Goal: Navigation & Orientation: Find specific page/section

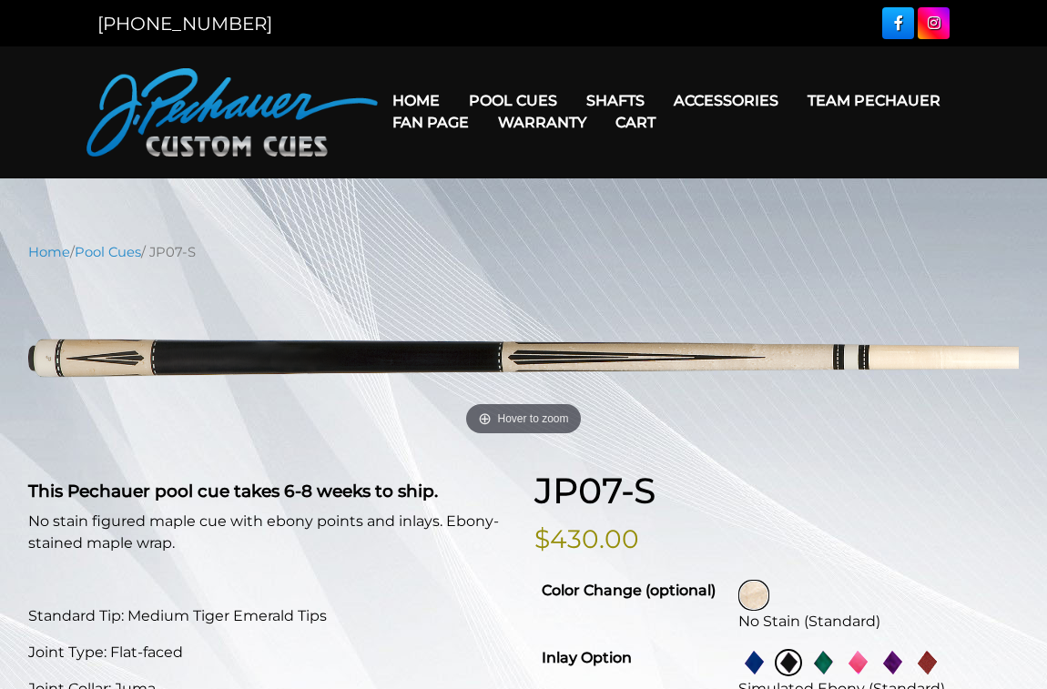
select select "********"
select select "**********"
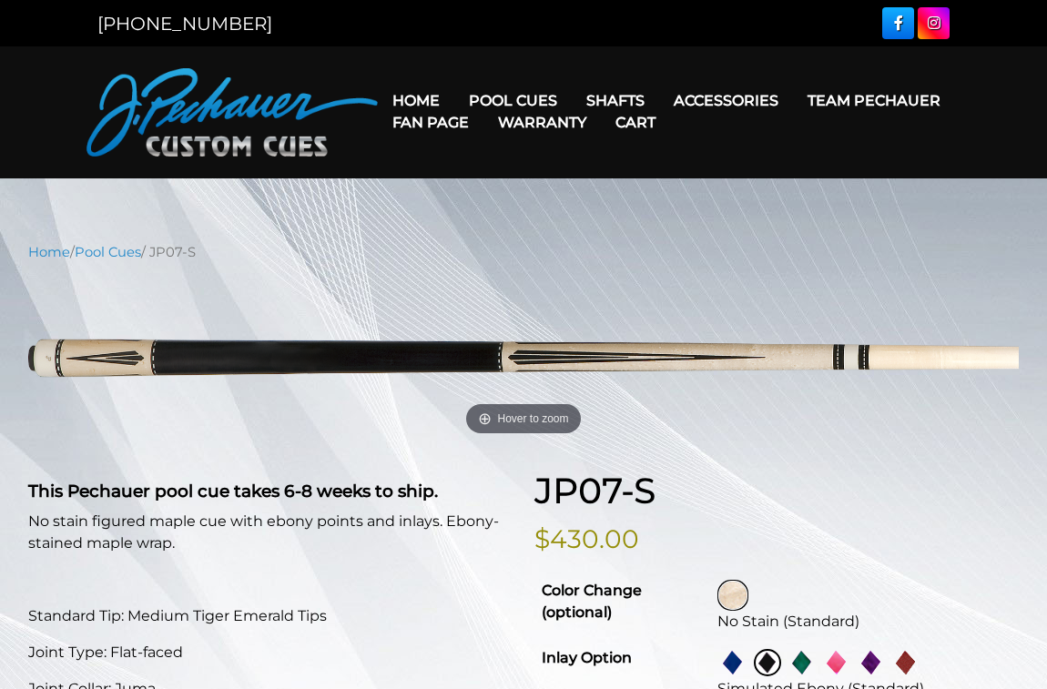
click at [601, 105] on link "Warranty" at bounding box center [541, 122] width 117 height 46
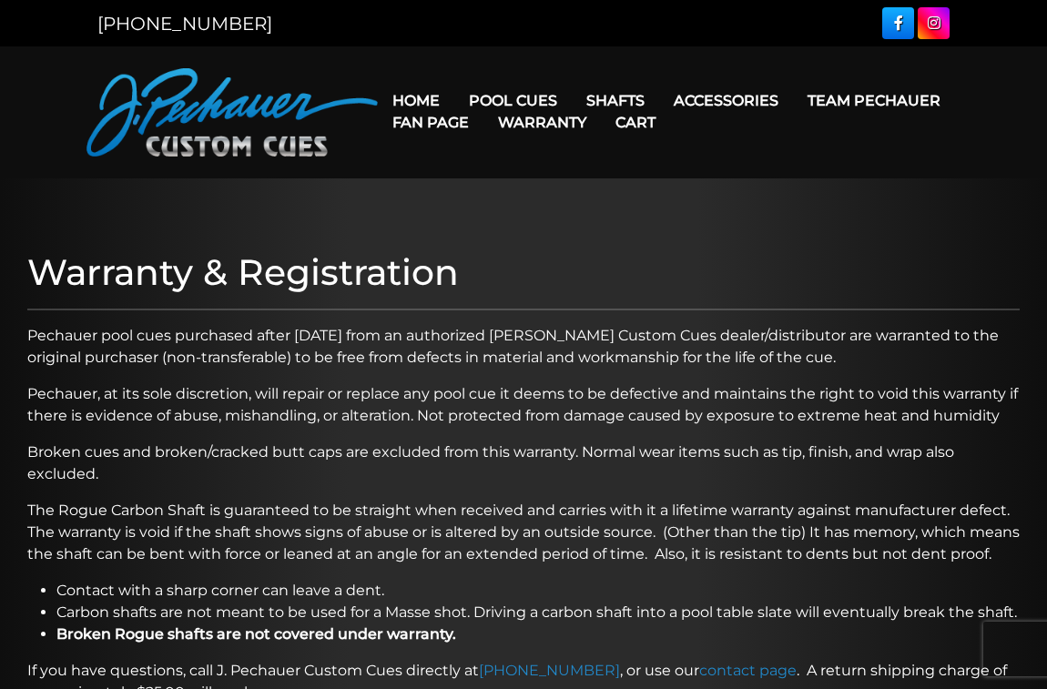
click at [661, 346] on p "Pechauer pool cues purchased after [DATE] from an authorized [PERSON_NAME] Cust…" at bounding box center [523, 347] width 992 height 44
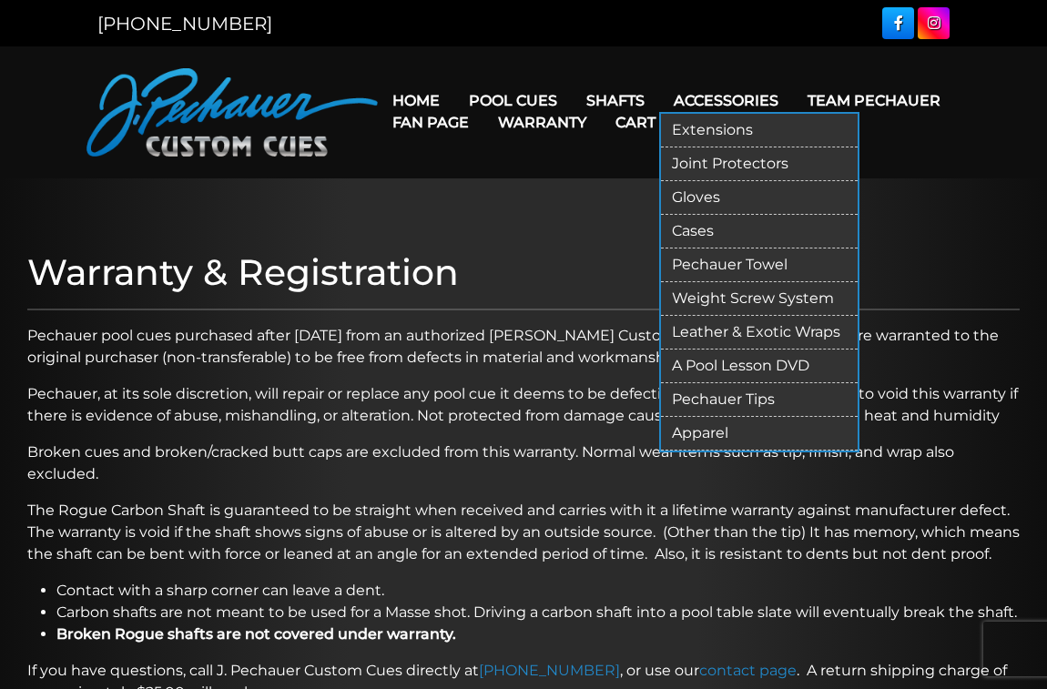
click at [724, 301] on link "Weight Screw System" at bounding box center [759, 299] width 197 height 34
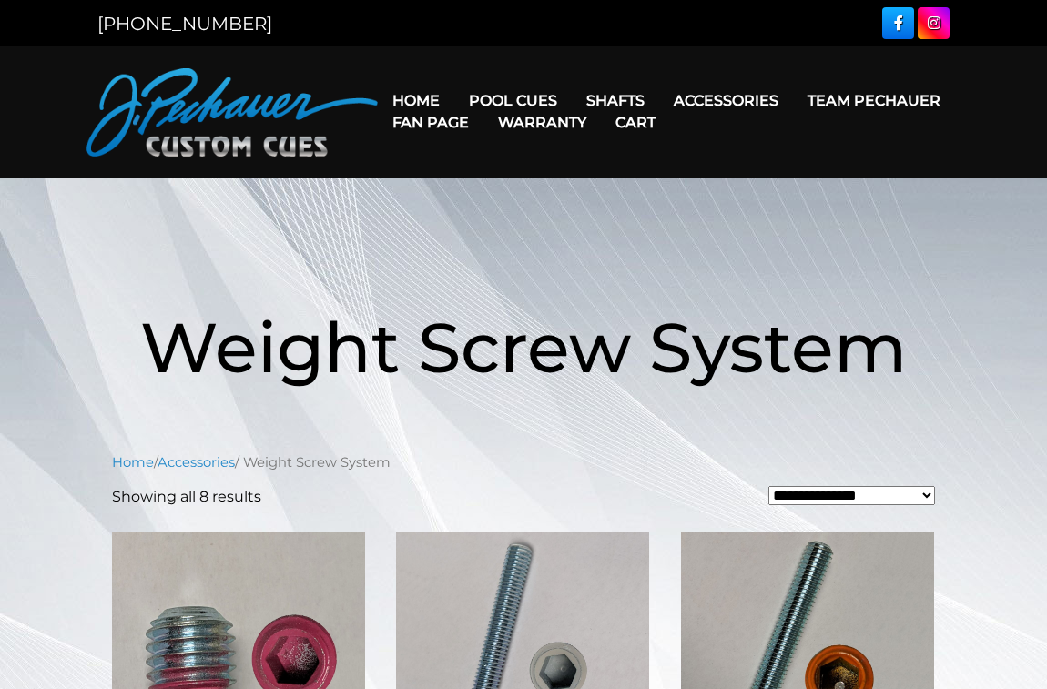
click at [962, 378] on h1 "Weight Screw System" at bounding box center [524, 347] width 1018 height 210
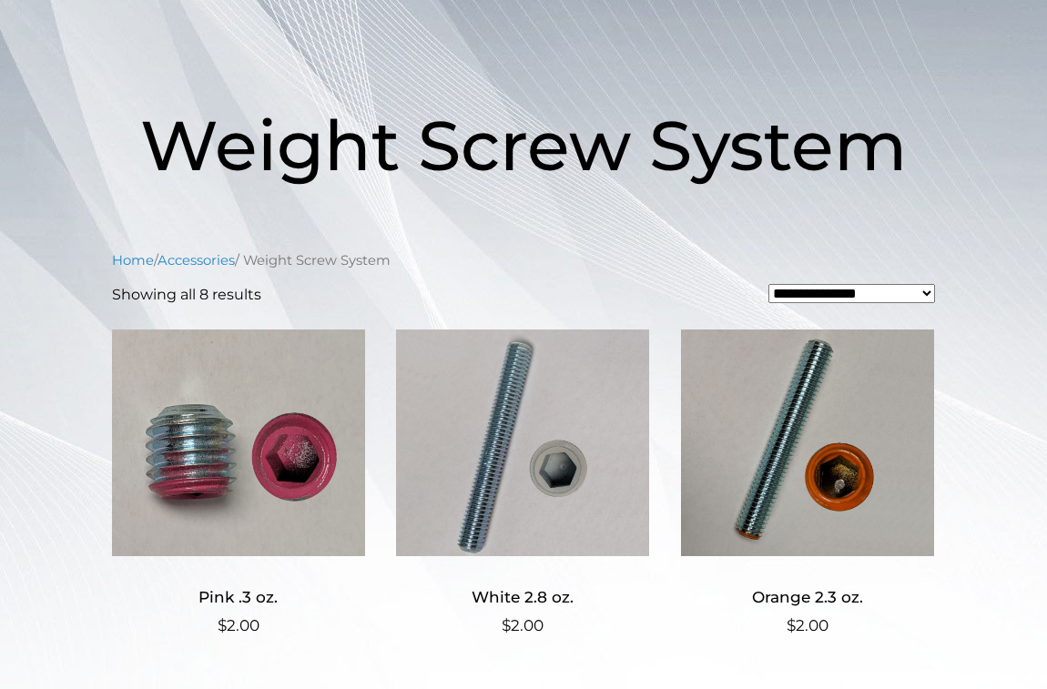
scroll to position [193, 0]
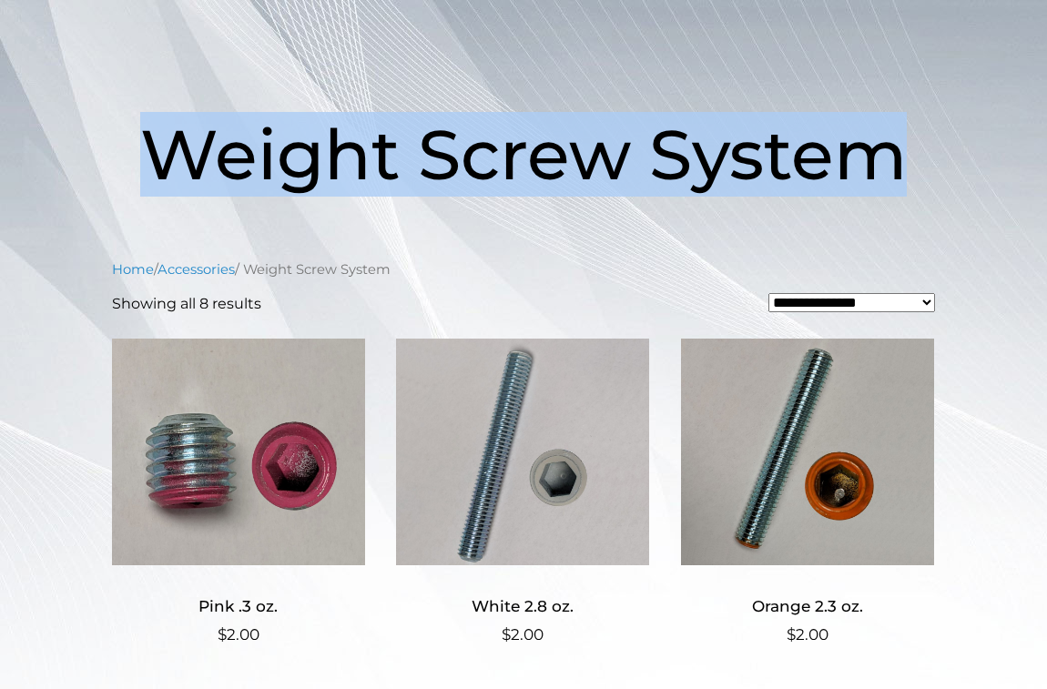
drag, startPoint x: 907, startPoint y: 170, endPoint x: 164, endPoint y: 144, distance: 743.2
click at [164, 144] on span "Weight Screw System" at bounding box center [523, 154] width 766 height 85
copy span "Weight Screw System"
click at [790, 61] on h1 "Weight Screw System" at bounding box center [524, 154] width 1018 height 210
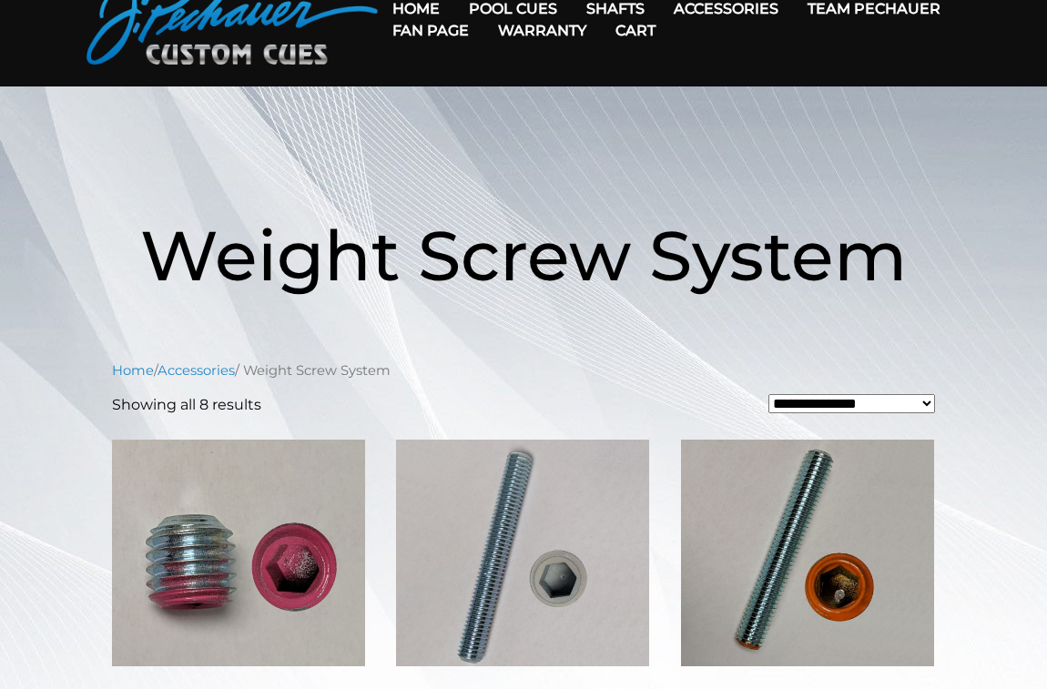
scroll to position [0, 0]
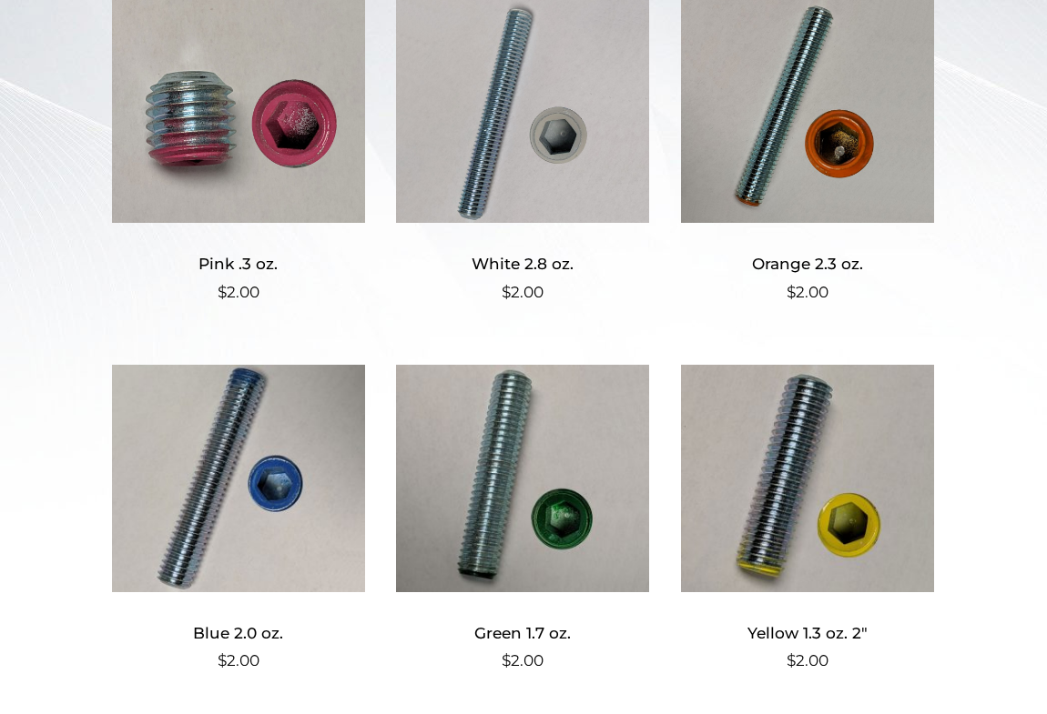
scroll to position [546, 0]
